Goal: Navigation & Orientation: Find specific page/section

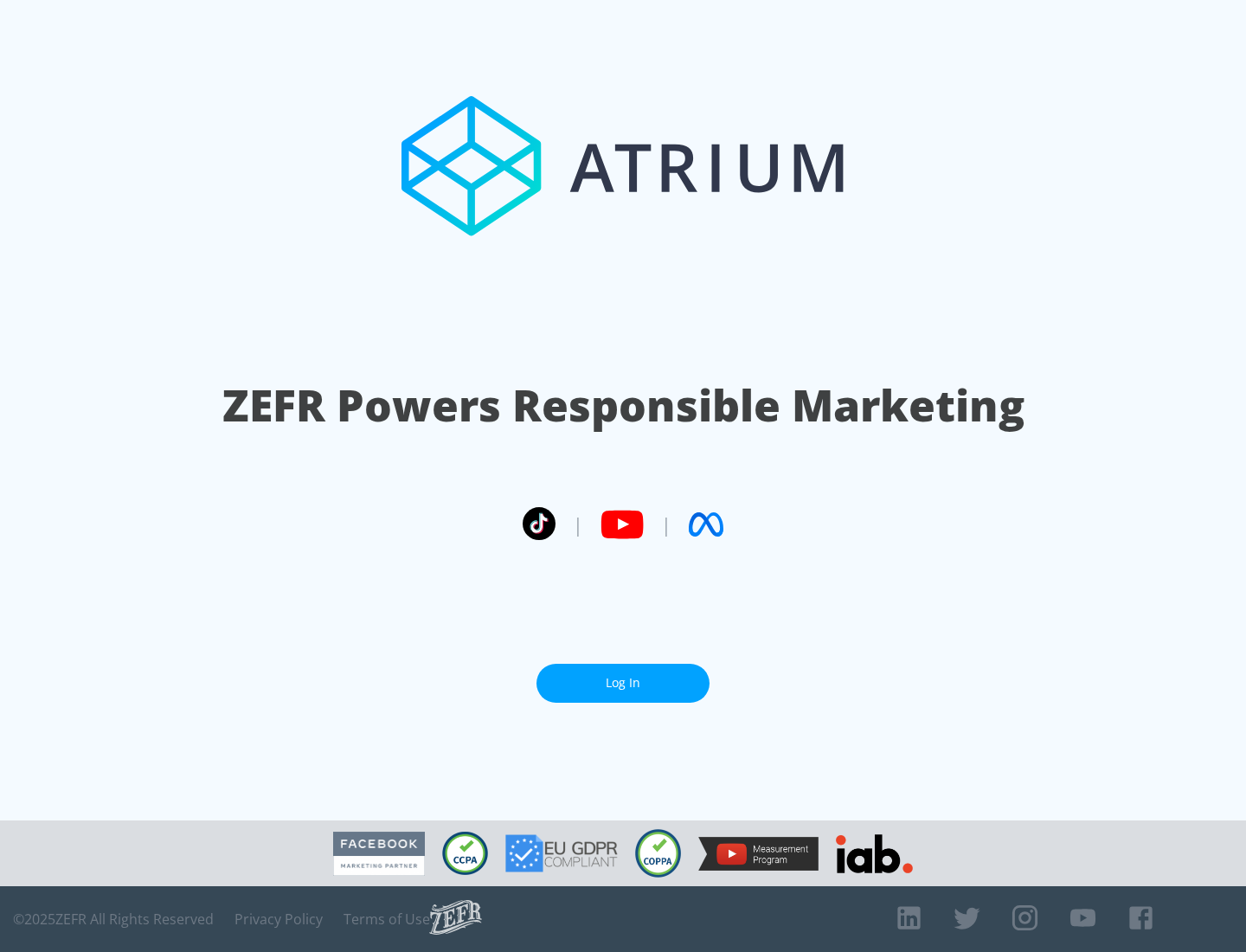
click at [623, 682] on link "Log In" at bounding box center [623, 682] width 173 height 39
